Goal: Find specific page/section: Find specific page/section

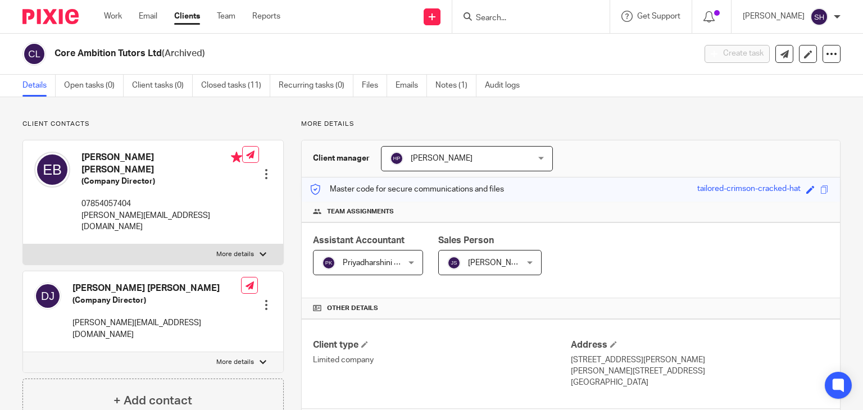
click at [484, 16] on input "Search" at bounding box center [525, 18] width 101 height 10
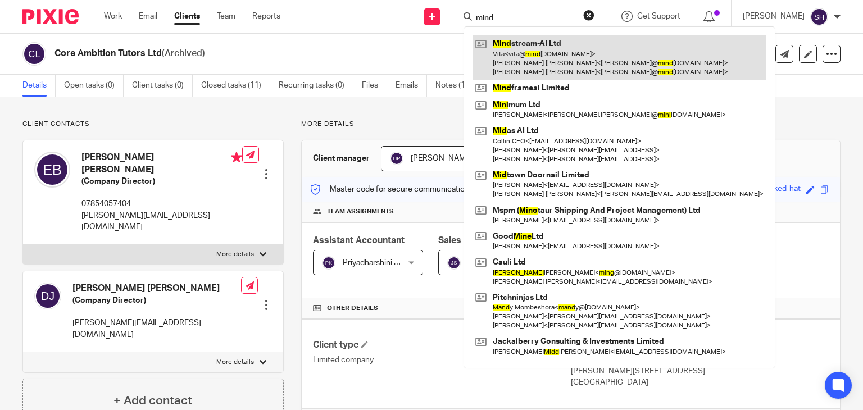
type input "mind"
click at [546, 47] on link at bounding box center [620, 57] width 294 height 44
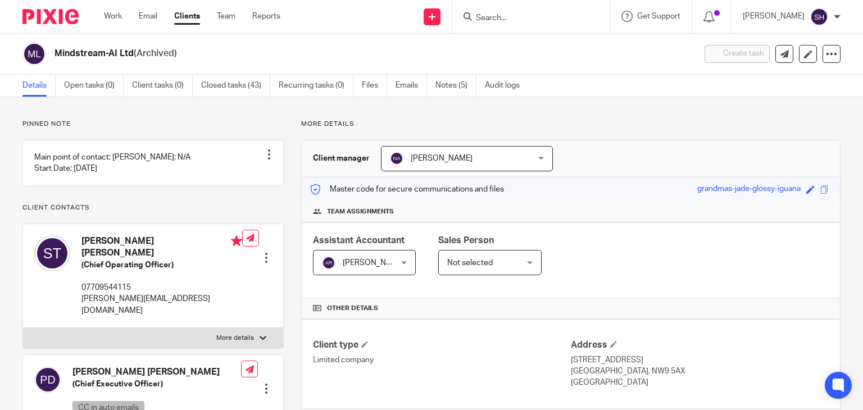
click at [489, 15] on input "Search" at bounding box center [525, 18] width 101 height 10
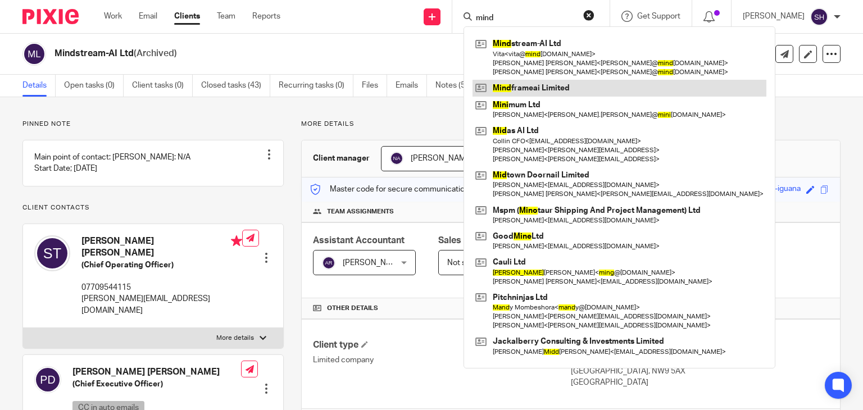
type input "mind"
click at [538, 83] on link at bounding box center [620, 88] width 294 height 17
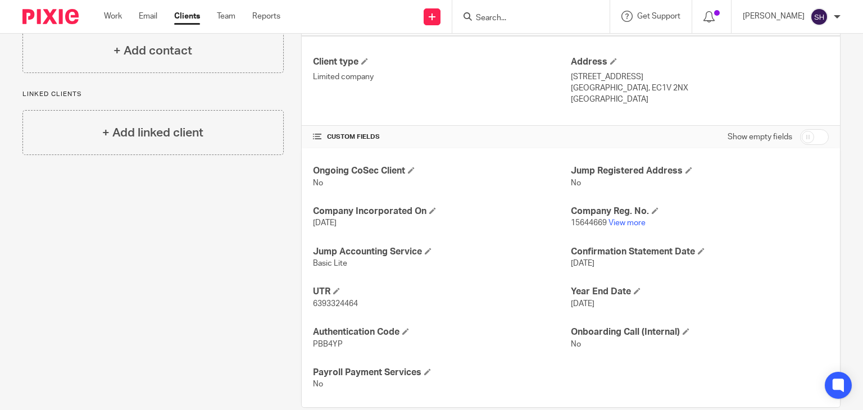
scroll to position [302, 0]
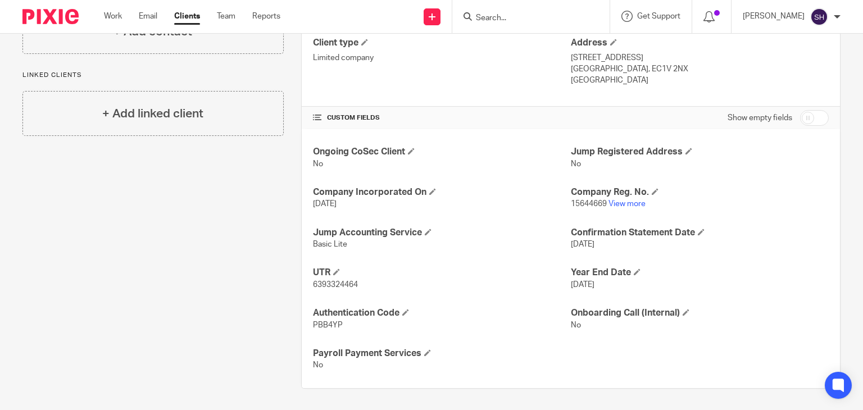
click at [515, 13] on input "Search" at bounding box center [525, 18] width 101 height 10
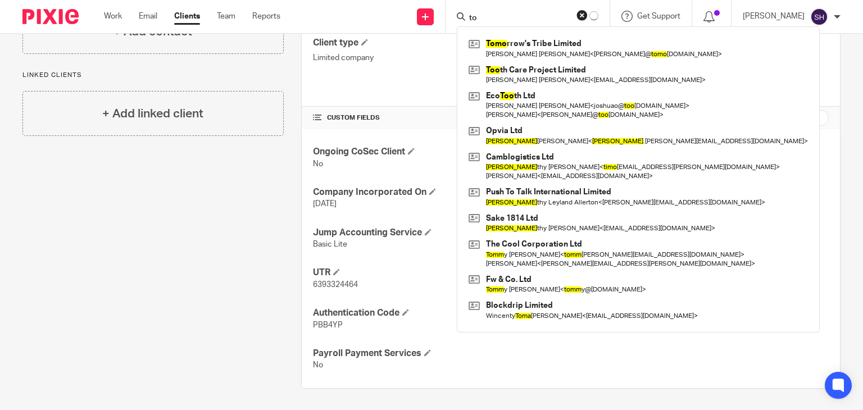
type input "t"
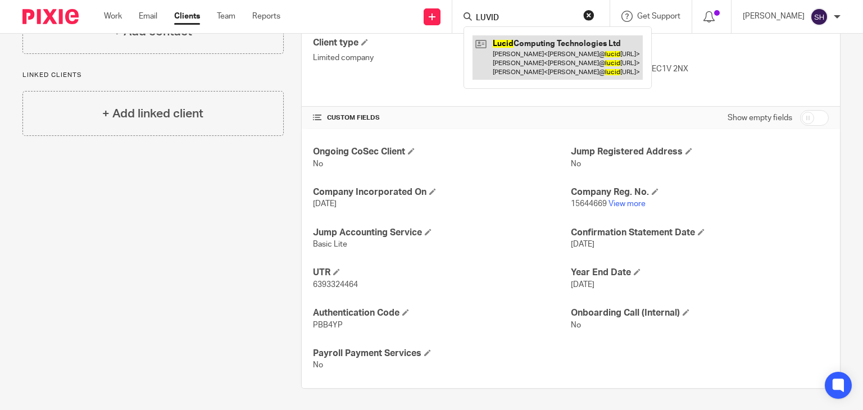
type input "LUVID"
click at [545, 46] on link at bounding box center [558, 57] width 170 height 44
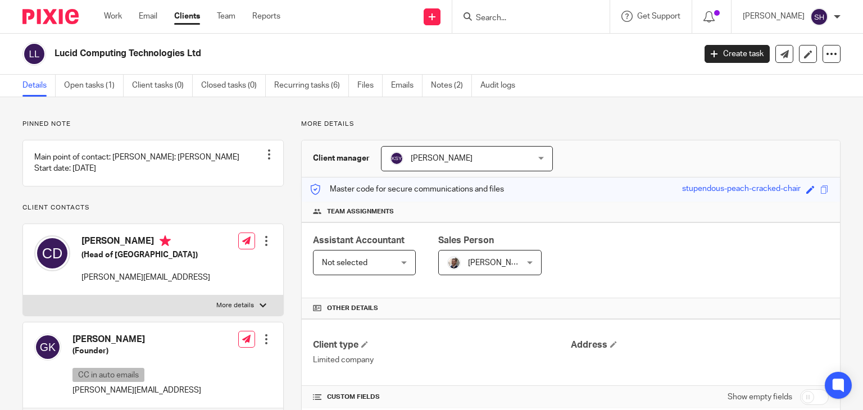
click at [520, 16] on input "Search" at bounding box center [525, 18] width 101 height 10
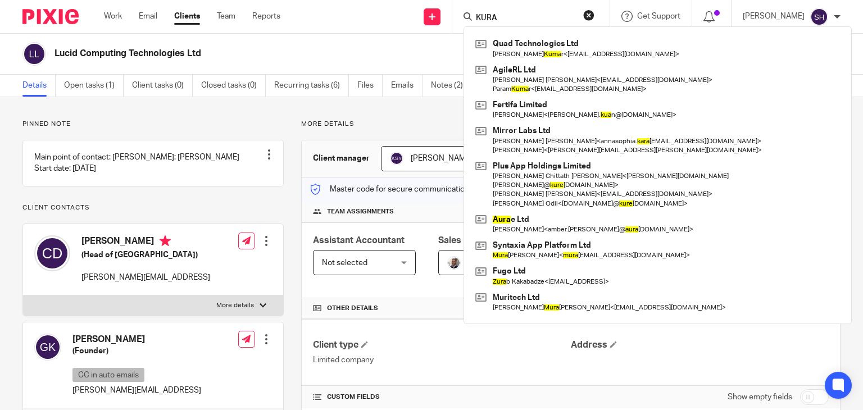
type input "KURA"
click at [374, 110] on div "Pinned note Main point of contact: [PERSON_NAME]: [PERSON_NAME] Start date: [DA…" at bounding box center [431, 388] width 863 height 583
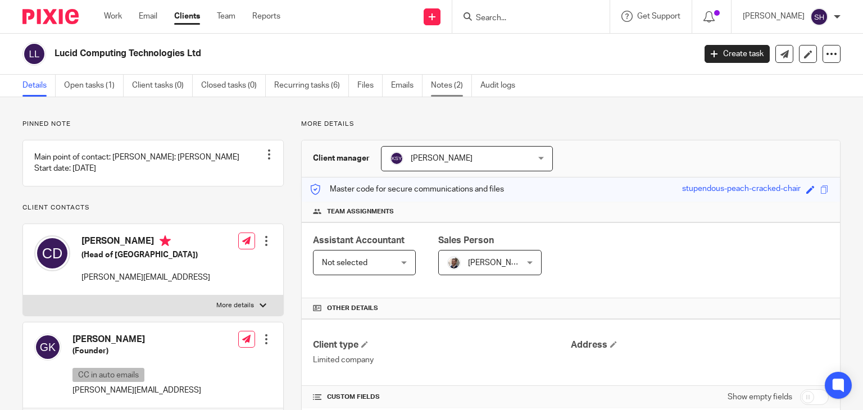
click at [453, 88] on link "Notes (2)" at bounding box center [451, 86] width 41 height 22
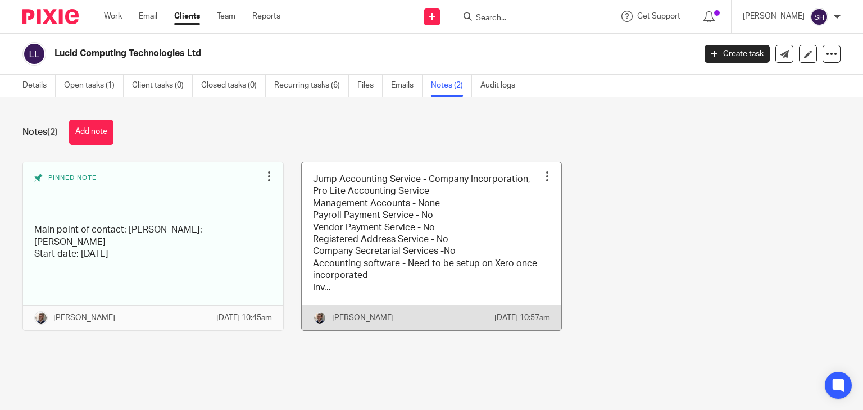
click at [379, 233] on link at bounding box center [432, 246] width 260 height 168
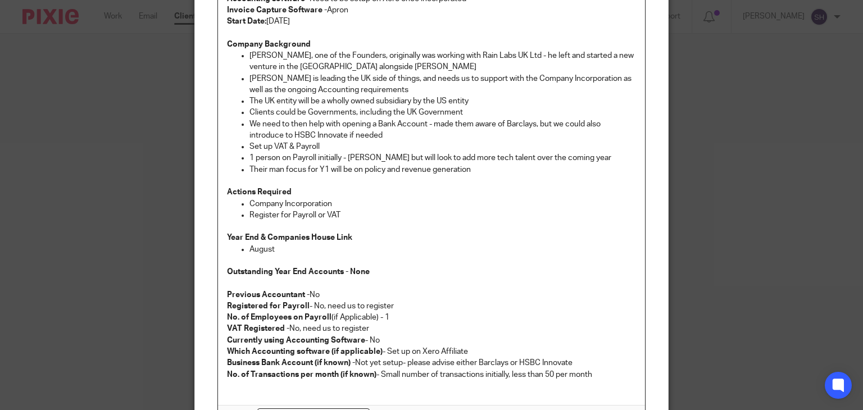
scroll to position [350, 0]
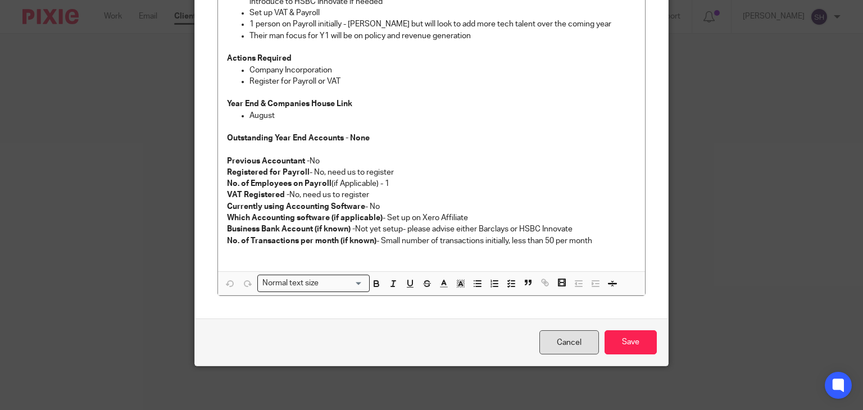
click at [579, 334] on link "Cancel" at bounding box center [569, 342] width 60 height 24
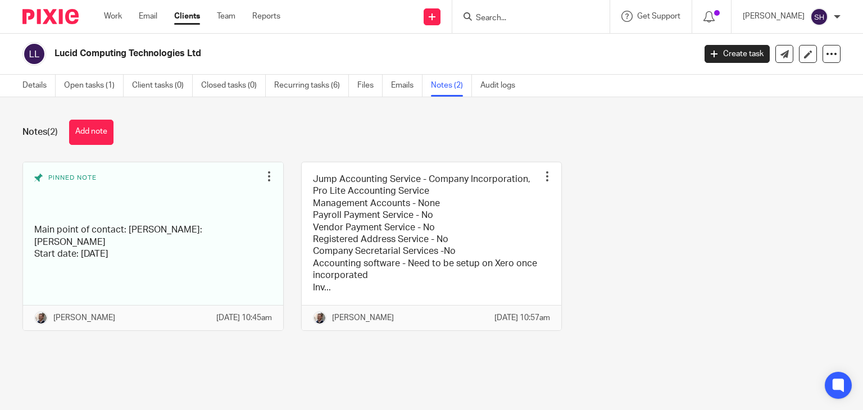
click at [498, 16] on input "Search" at bounding box center [525, 18] width 101 height 10
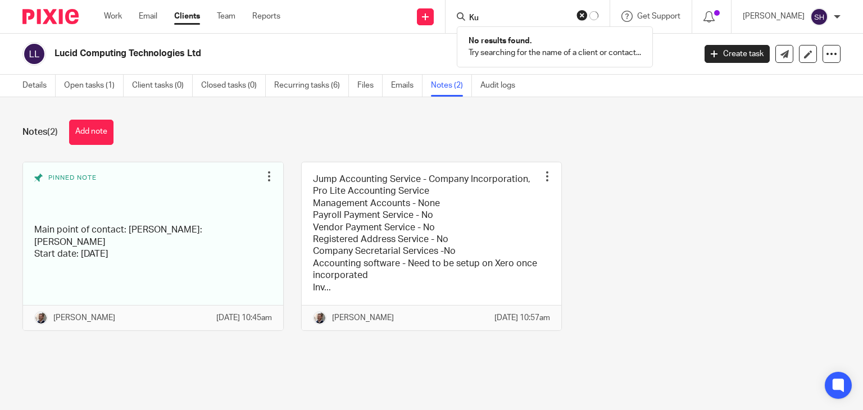
type input "K"
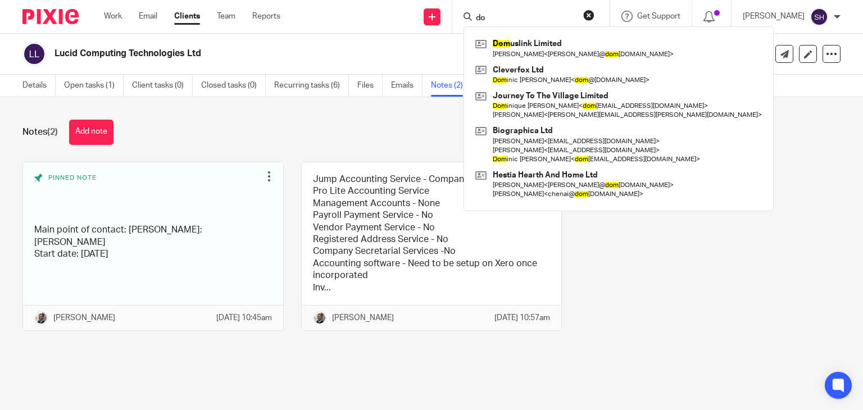
type input "d"
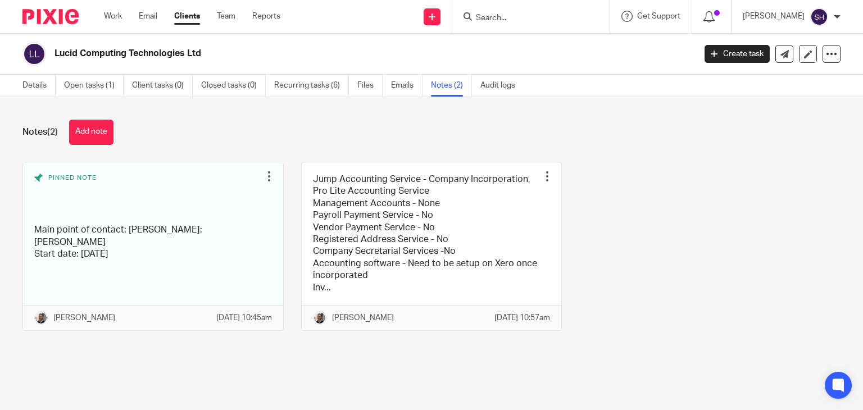
click at [194, 14] on link "Clients" at bounding box center [187, 16] width 26 height 11
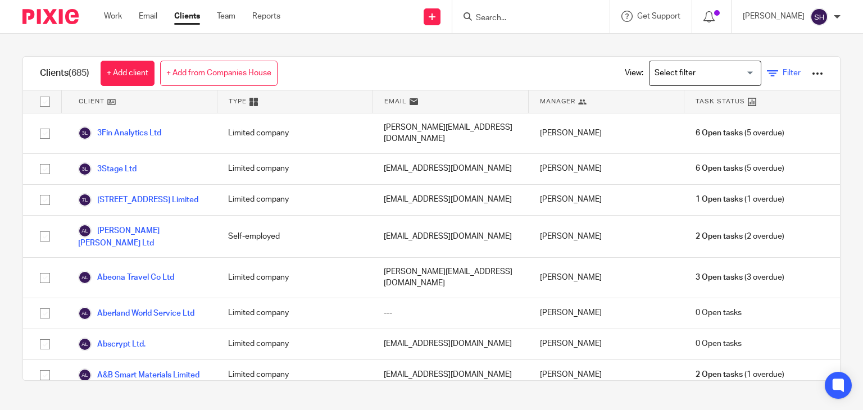
click at [767, 72] on icon at bounding box center [772, 73] width 11 height 11
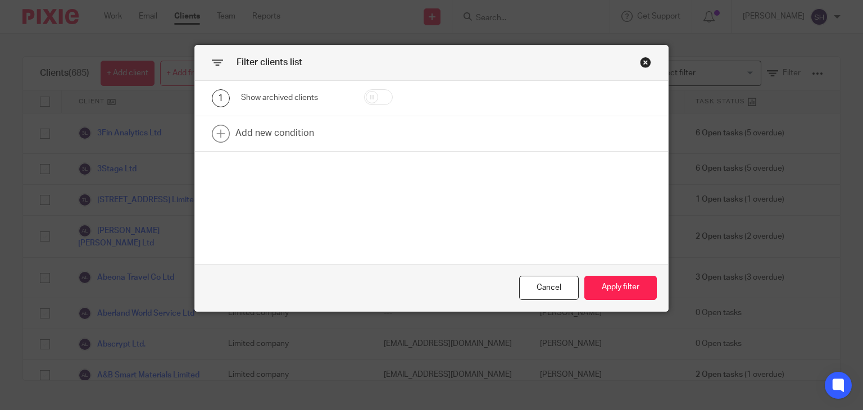
click at [364, 101] on input "checkbox" at bounding box center [378, 97] width 29 height 16
checkbox input "true"
click at [600, 293] on button "Apply filter" at bounding box center [620, 288] width 72 height 24
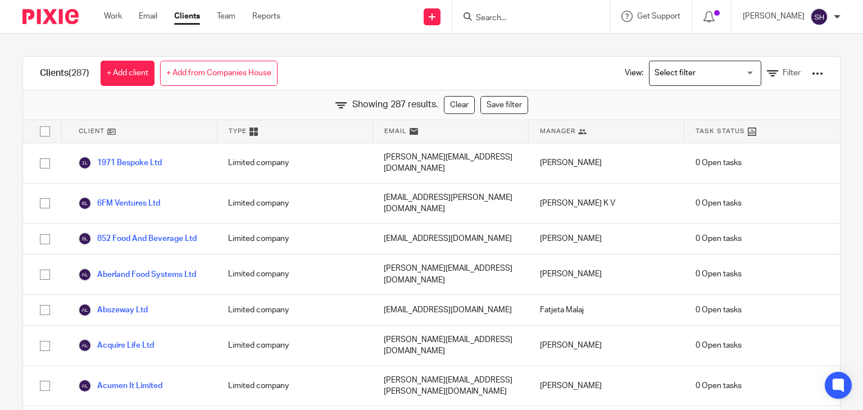
click at [602, 295] on div "Fatjeta Malaj" at bounding box center [607, 310] width 156 height 30
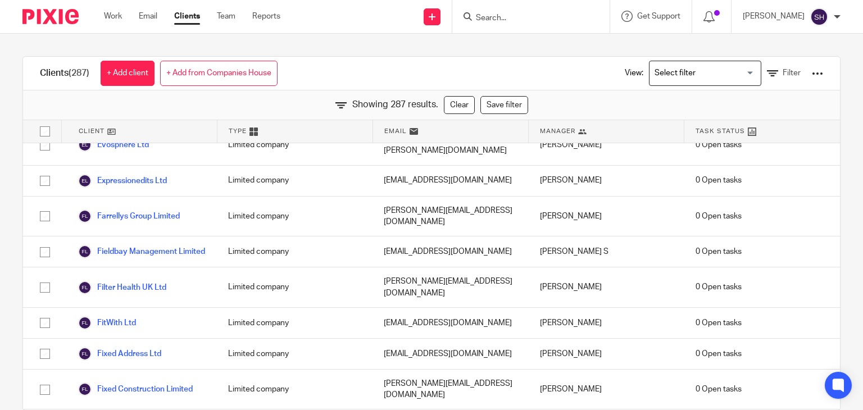
scroll to position [3443, 0]
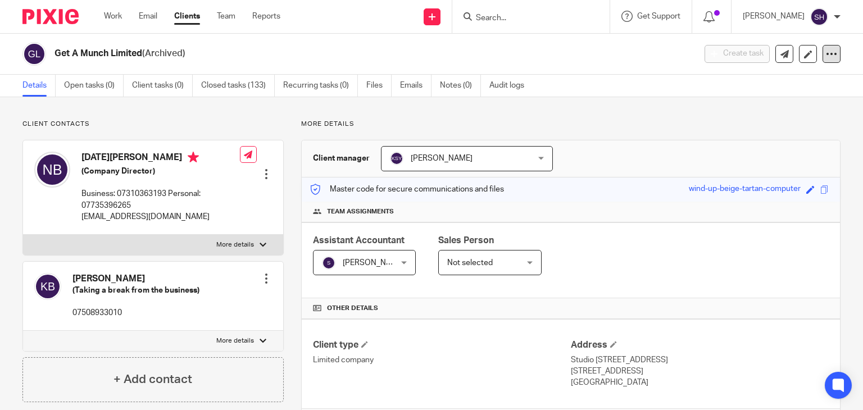
click at [829, 53] on div at bounding box center [832, 54] width 18 height 18
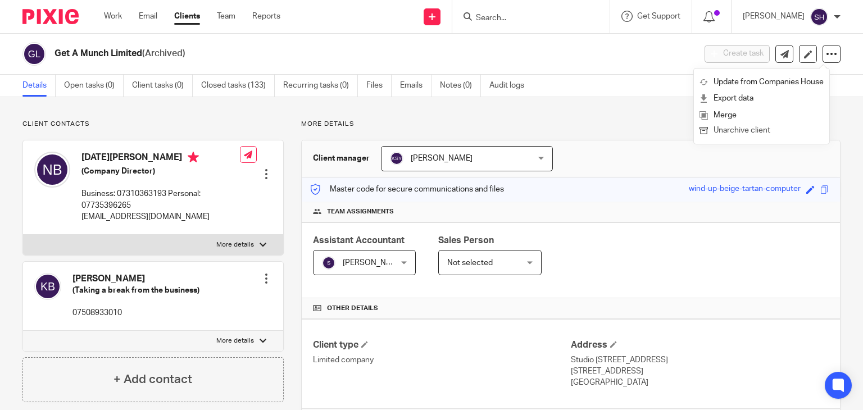
click at [737, 131] on button "Unarchive client" at bounding box center [762, 131] width 124 height 15
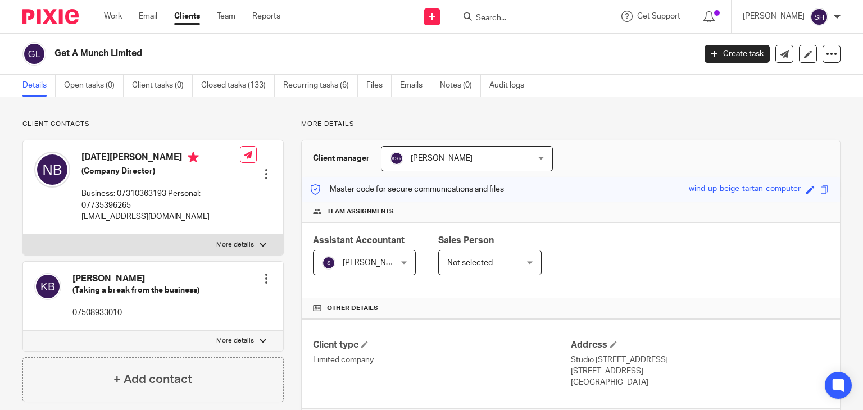
click at [505, 15] on input "Search" at bounding box center [525, 18] width 101 height 10
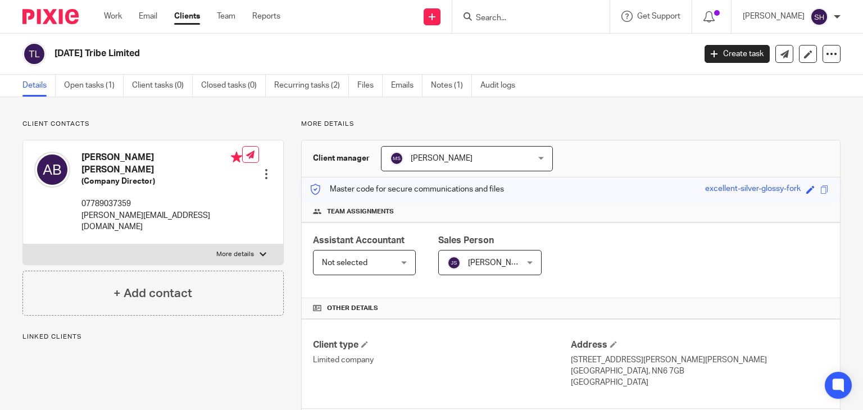
scroll to position [262, 0]
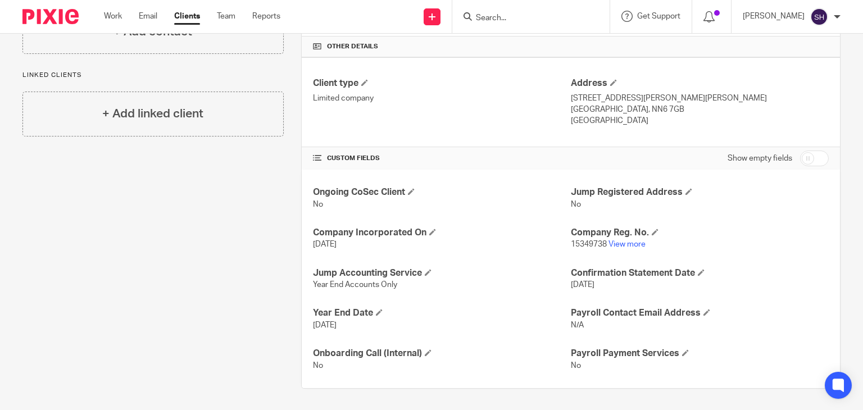
click at [800, 152] on input "checkbox" at bounding box center [814, 159] width 29 height 16
checkbox input "true"
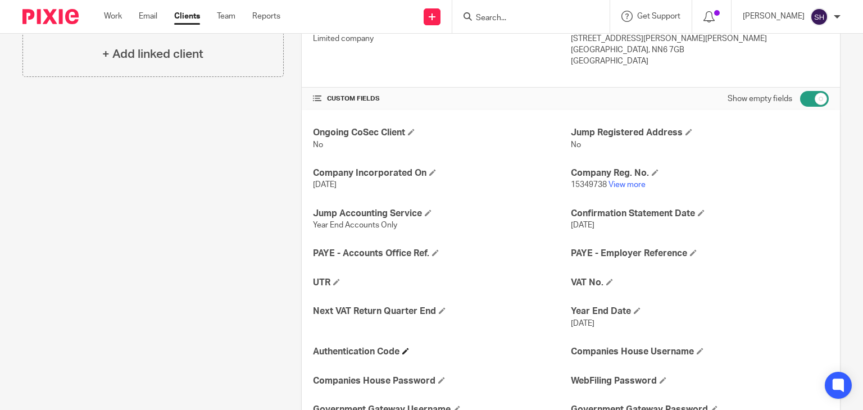
scroll to position [430, 0]
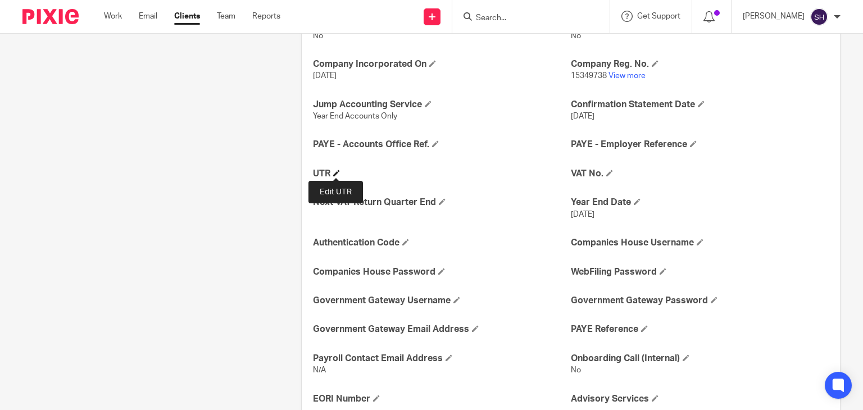
click at [333, 170] on span at bounding box center [336, 173] width 7 height 7
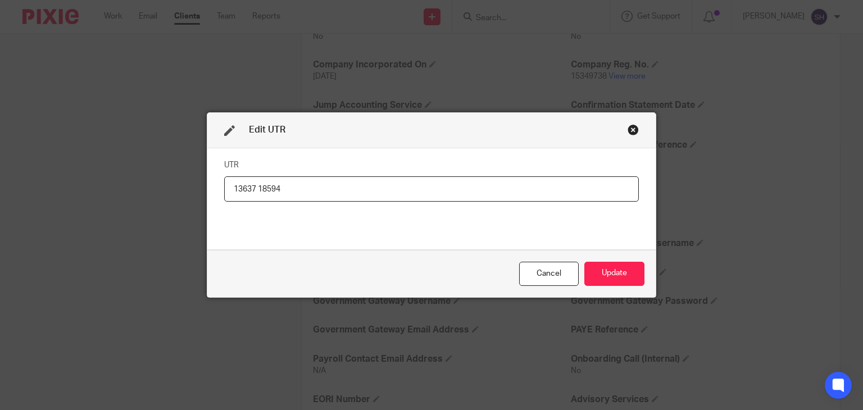
click at [253, 191] on input "13637 18594" at bounding box center [431, 188] width 415 height 25
type input "1363718594"
click at [608, 269] on button "Update" at bounding box center [614, 274] width 60 height 24
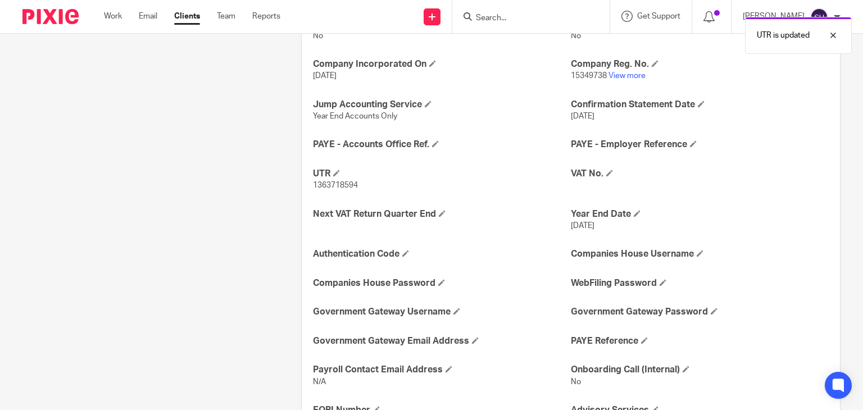
click at [407, 247] on div "Ongoing CoSec Client No Jump Registered Address No Company Incorporated On 13 D…" at bounding box center [571, 266] width 538 height 531
click at [402, 253] on h4 "Authentication Code" at bounding box center [442, 254] width 258 height 12
click at [403, 250] on span at bounding box center [405, 253] width 7 height 7
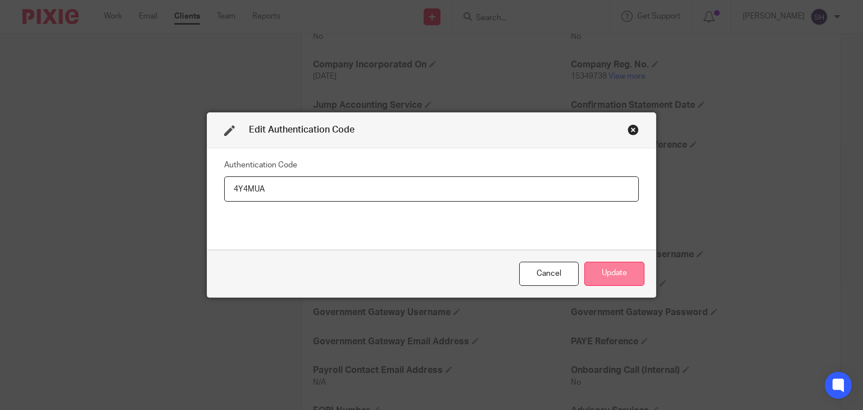
type input "4Y4MUA"
click at [615, 271] on button "Update" at bounding box center [614, 274] width 60 height 24
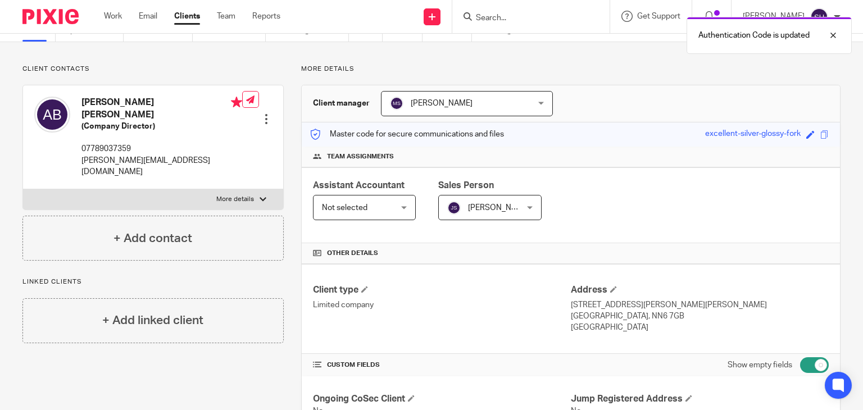
scroll to position [0, 0]
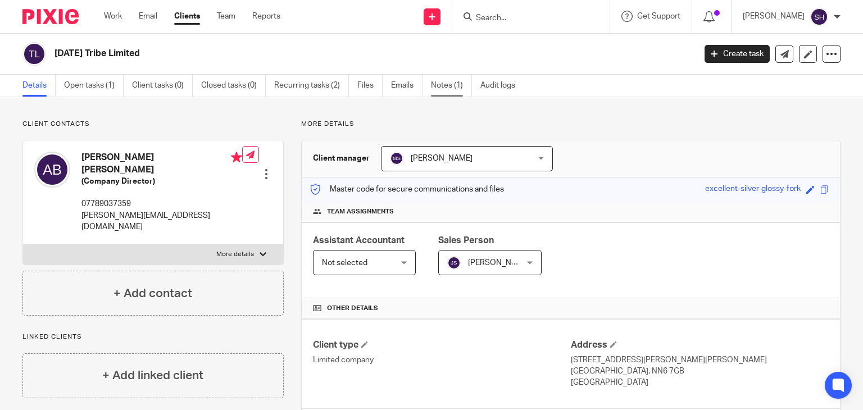
click at [442, 80] on link "Notes (1)" at bounding box center [451, 86] width 41 height 22
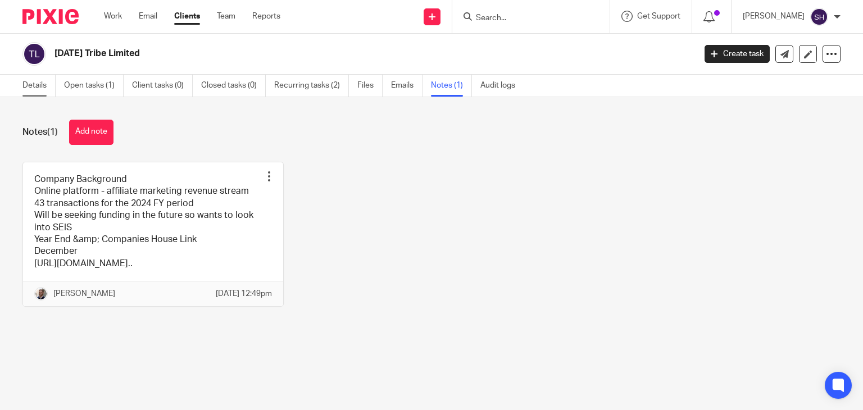
click at [38, 81] on link "Details" at bounding box center [38, 86] width 33 height 22
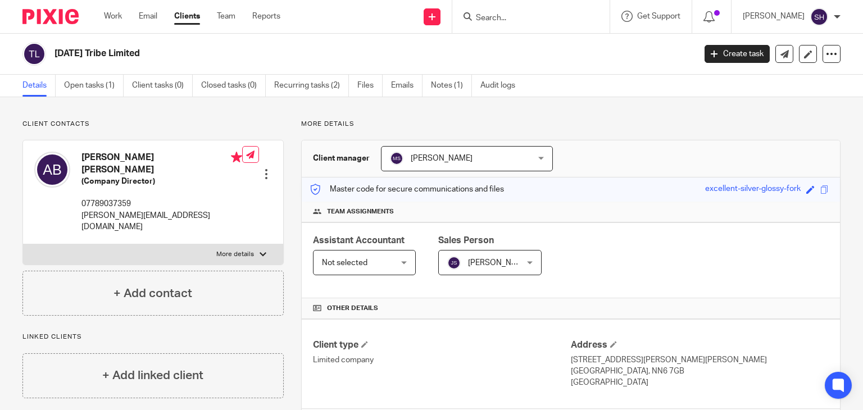
click at [501, 22] on input "Search" at bounding box center [525, 18] width 101 height 10
paste input "Ducaris Consulting Ltd"
paste input "852 Food And Beverage"
type input "852 Food And Beverage Ltd"
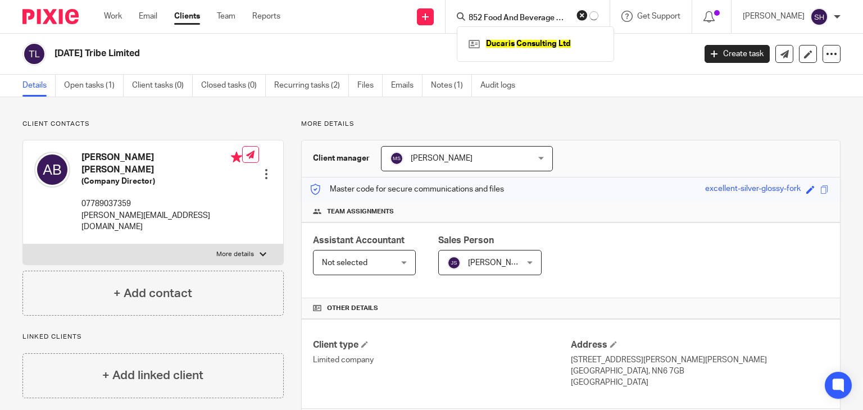
click button "submit" at bounding box center [0, 0] width 0 height 0
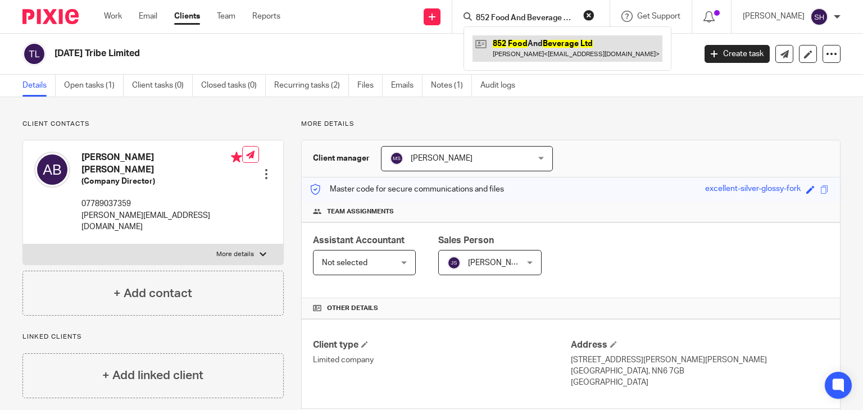
click at [537, 43] on link at bounding box center [568, 48] width 190 height 26
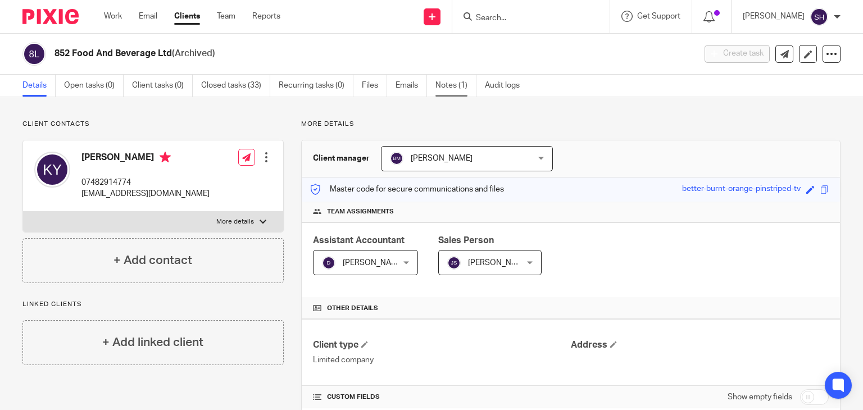
click at [462, 80] on link "Notes (1)" at bounding box center [456, 86] width 41 height 22
drag, startPoint x: 673, startPoint y: 120, endPoint x: 665, endPoint y: 123, distance: 8.6
click at [670, 121] on p "More details" at bounding box center [570, 124] width 539 height 9
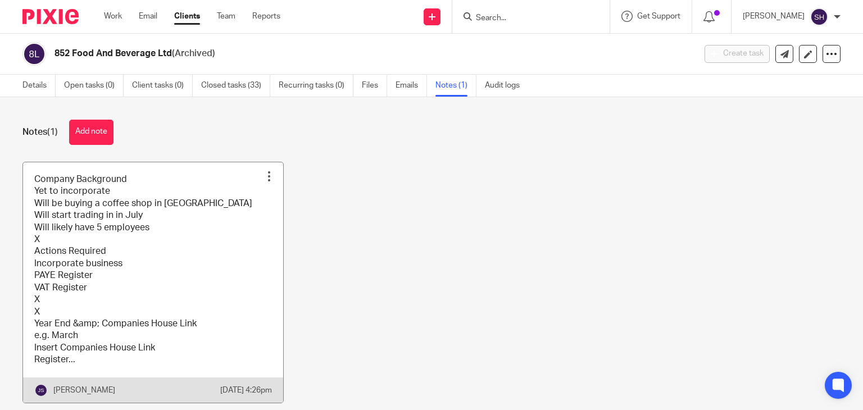
click at [164, 237] on link at bounding box center [153, 282] width 260 height 241
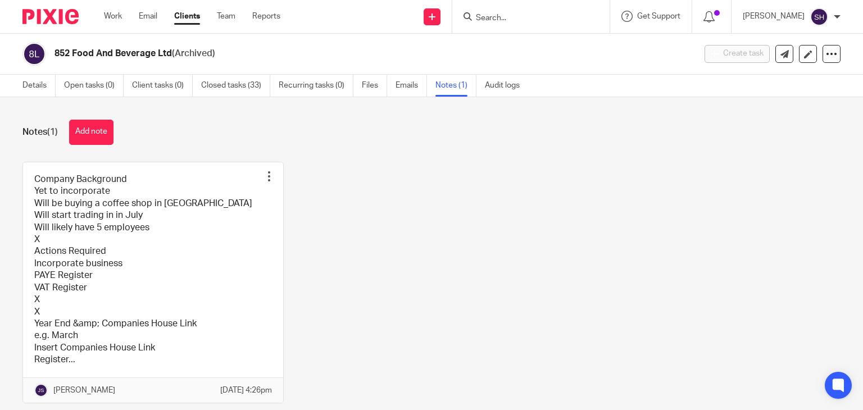
click at [559, 115] on div "Notes (1) Add note Company Background Yet to incorporate Will be buying a coffe…" at bounding box center [431, 253] width 863 height 313
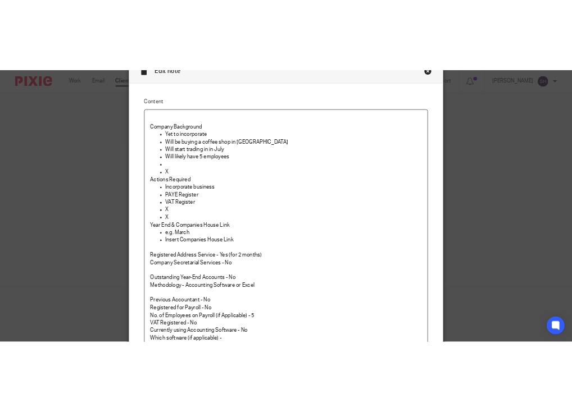
scroll to position [56, 0]
